Goal: Answer question/provide support: Share knowledge or assist other users

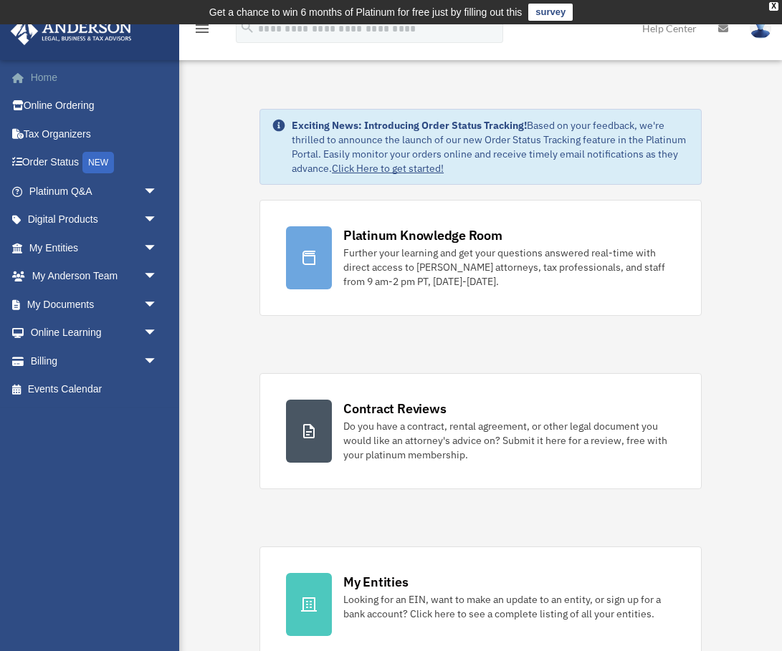
click at [57, 72] on link "Home" at bounding box center [94, 77] width 169 height 29
click at [775, 6] on div "X" at bounding box center [773, 6] width 9 height 9
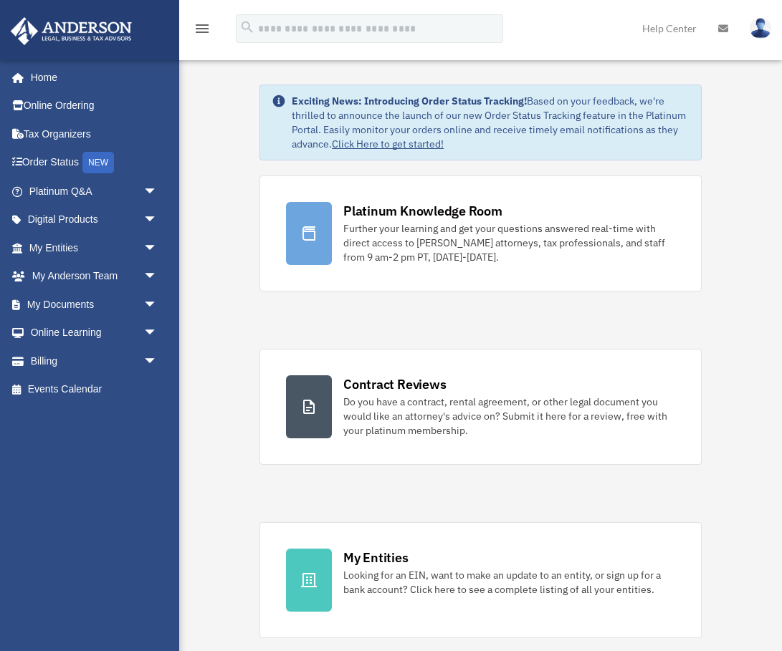
click at [687, 29] on link "Help Center" at bounding box center [669, 28] width 76 height 57
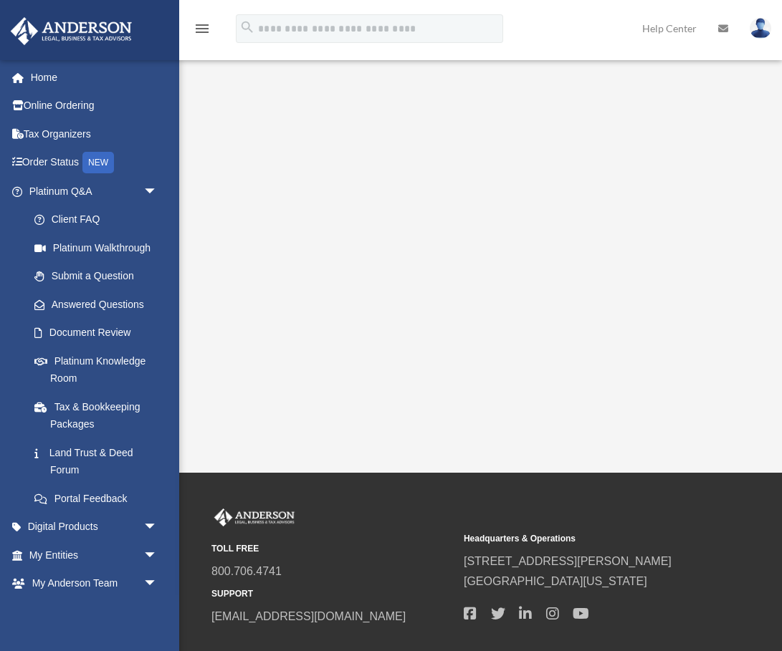
click at [728, 27] on link at bounding box center [723, 28] width 32 height 57
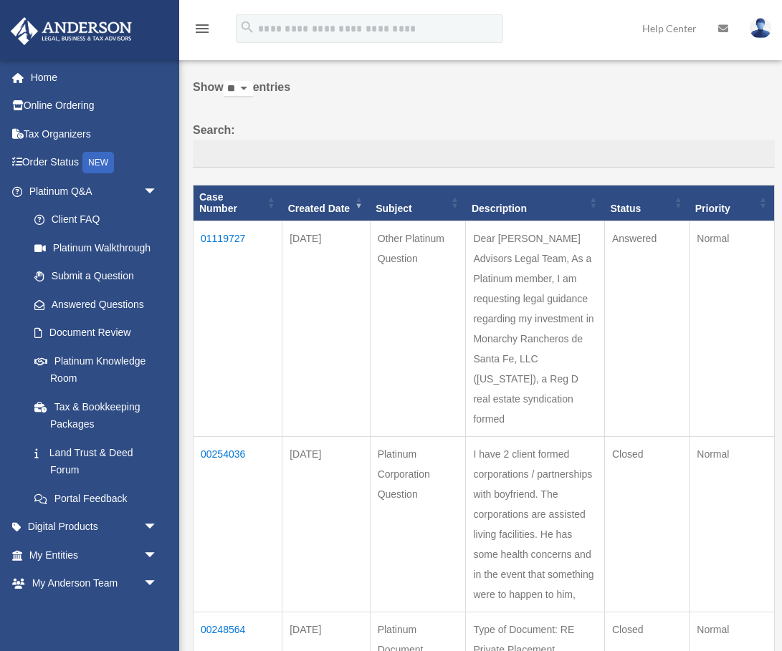
scroll to position [49, 0]
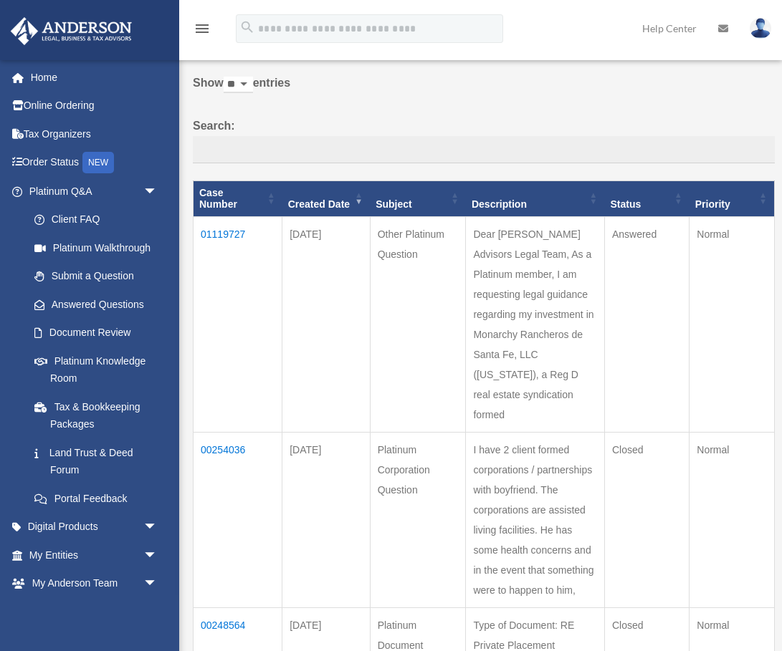
click at [237, 221] on td "01119727" at bounding box center [238, 325] width 89 height 216
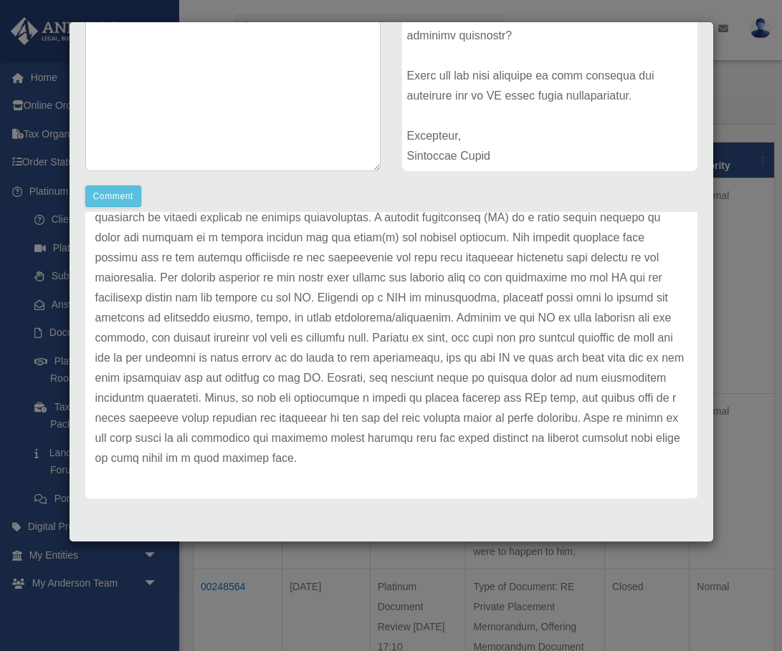
scroll to position [99, 0]
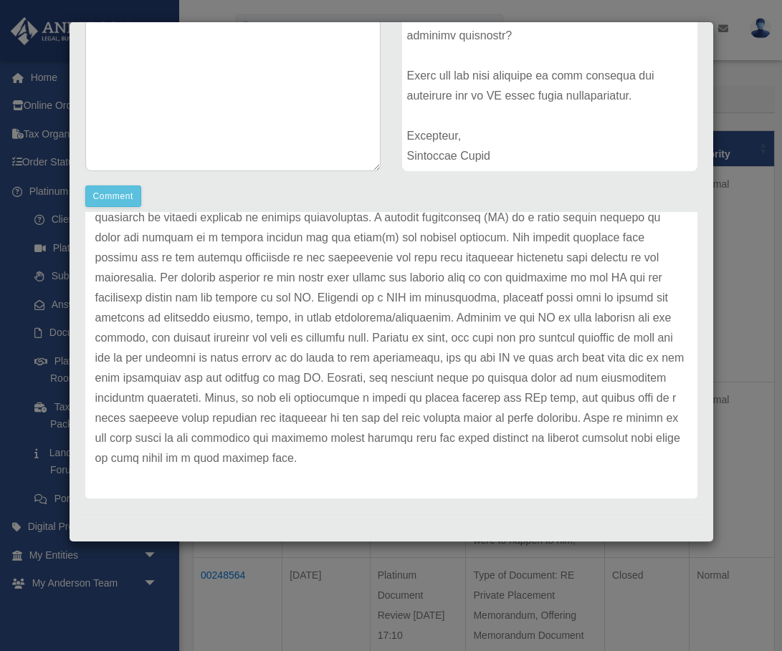
click at [740, 98] on div "Case Detail × Other Platinum Question Case Number 01119727 Created Date [DATE] …" at bounding box center [391, 325] width 782 height 651
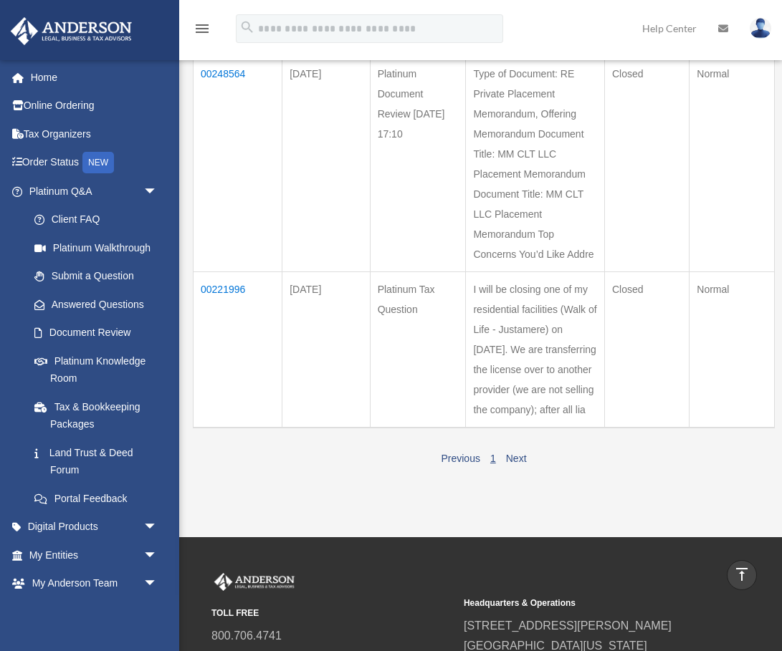
scroll to position [0, 0]
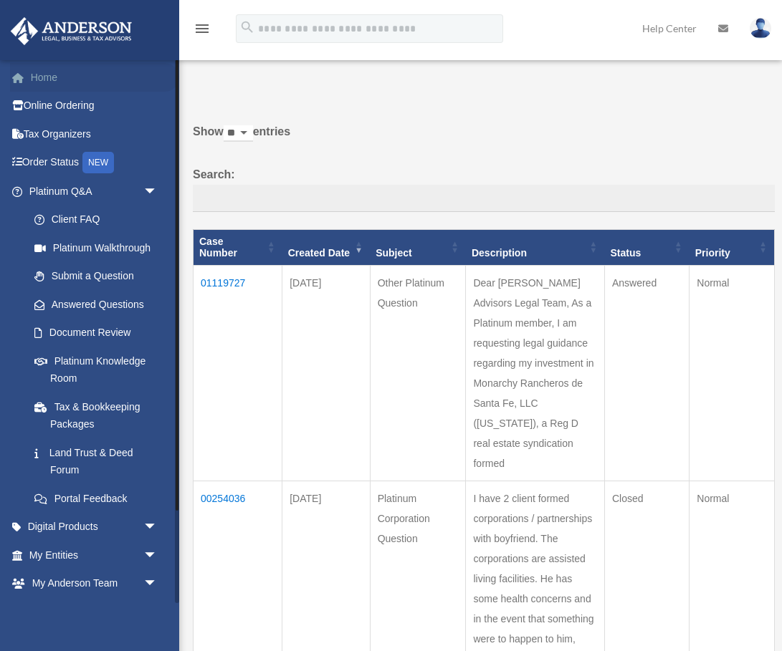
click at [38, 75] on link "Home" at bounding box center [94, 77] width 169 height 29
